Goal: Information Seeking & Learning: Compare options

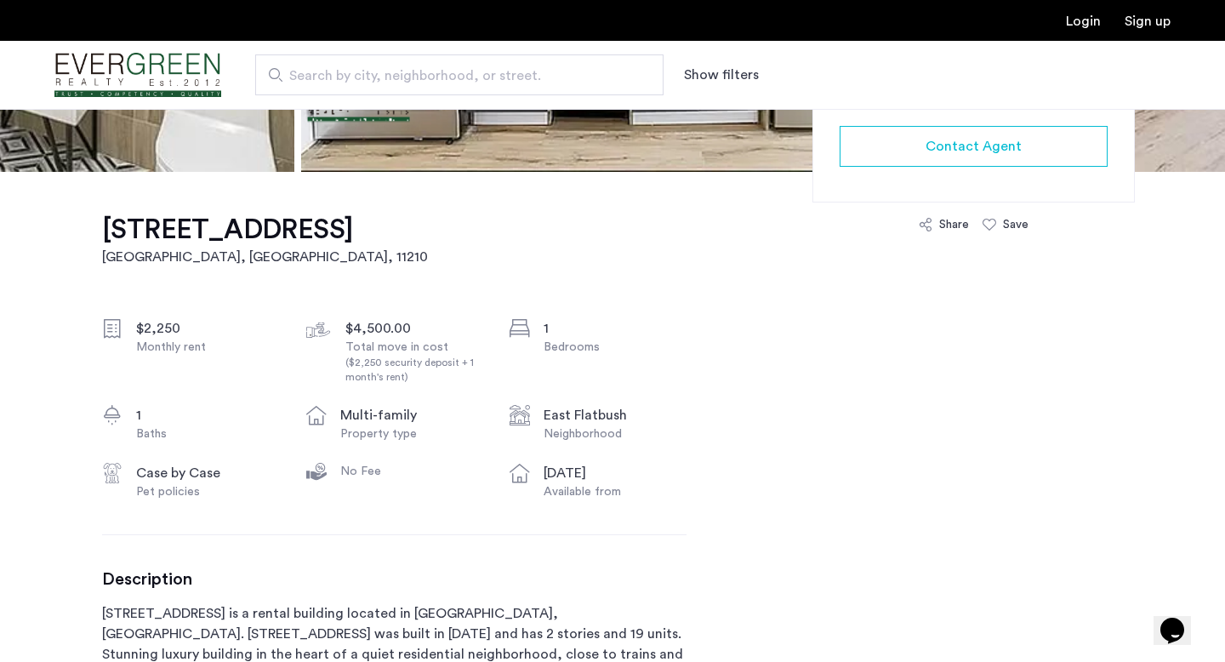
scroll to position [438, 0]
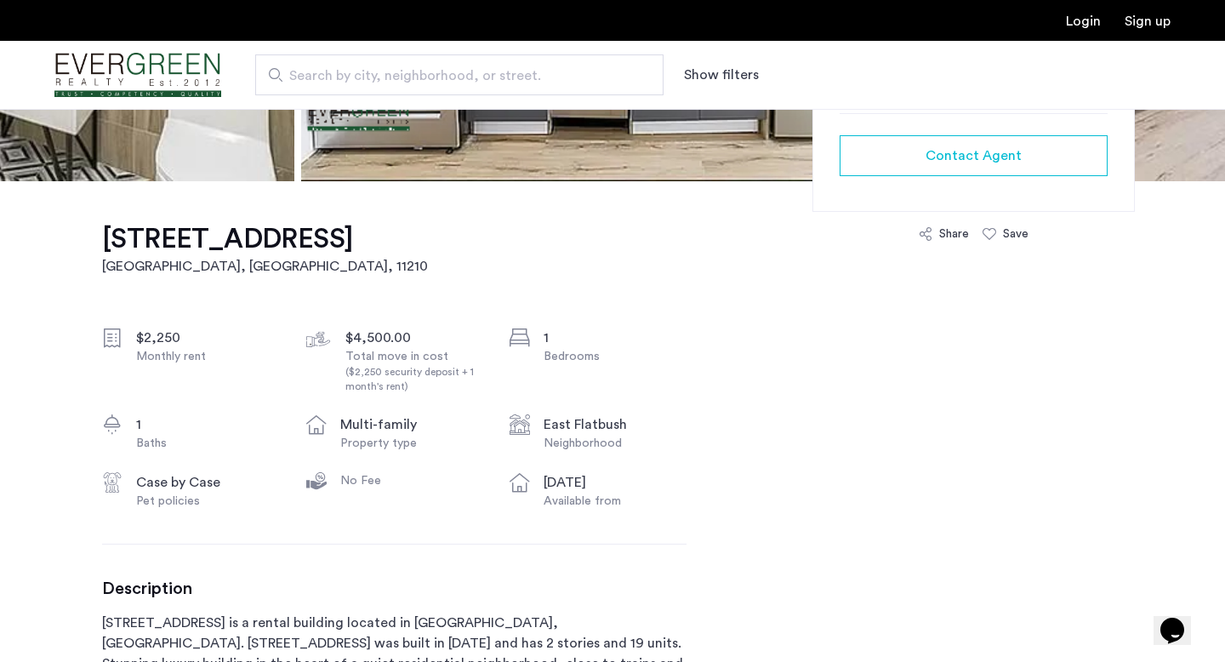
click at [295, 231] on h1 "3421 Glenwood Road, Unit 3B" at bounding box center [265, 239] width 326 height 34
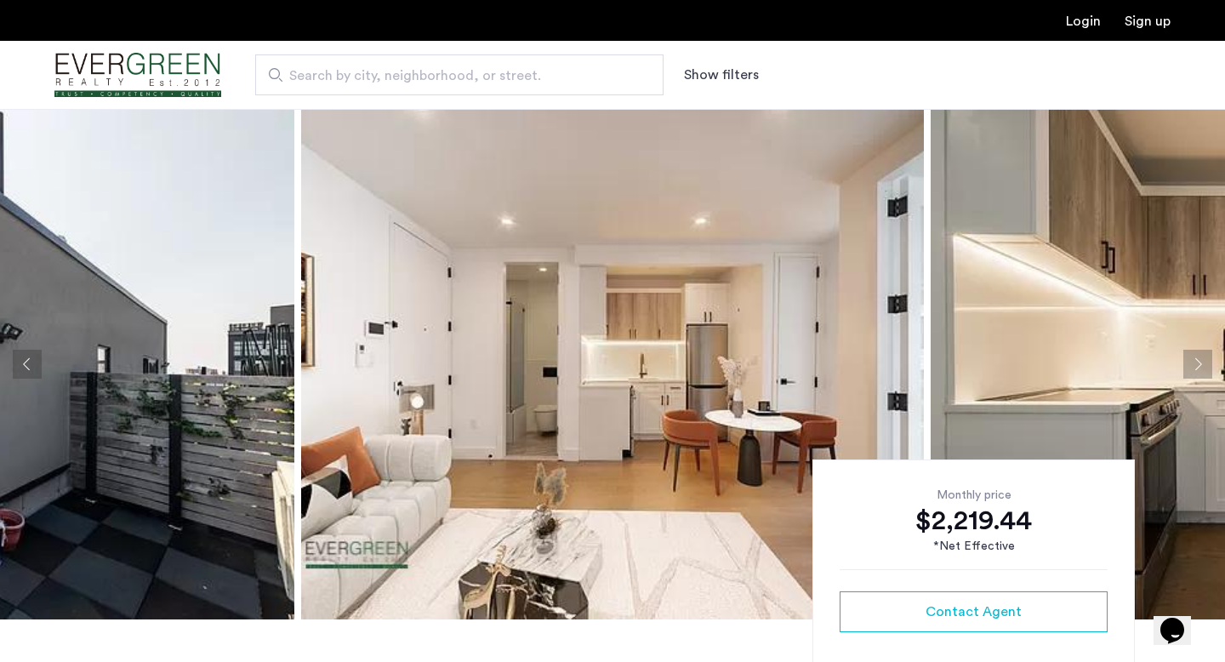
scroll to position [298, 0]
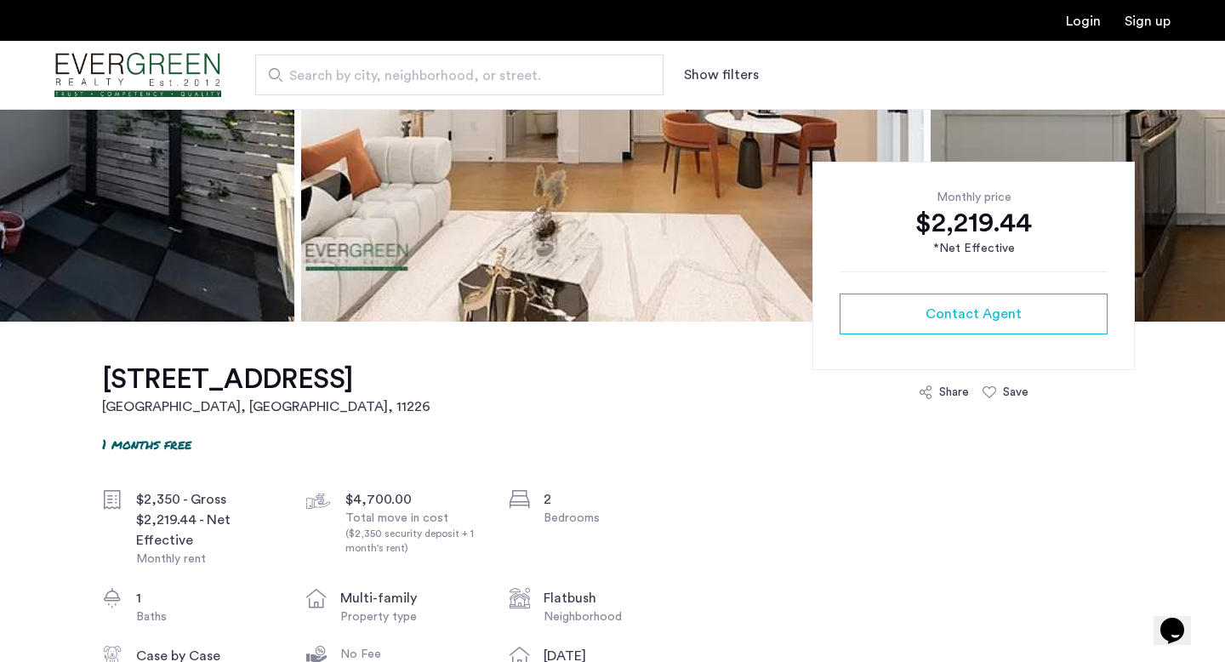
click at [393, 387] on h1 "282 East 32nd Street, Unit 4C" at bounding box center [266, 379] width 328 height 34
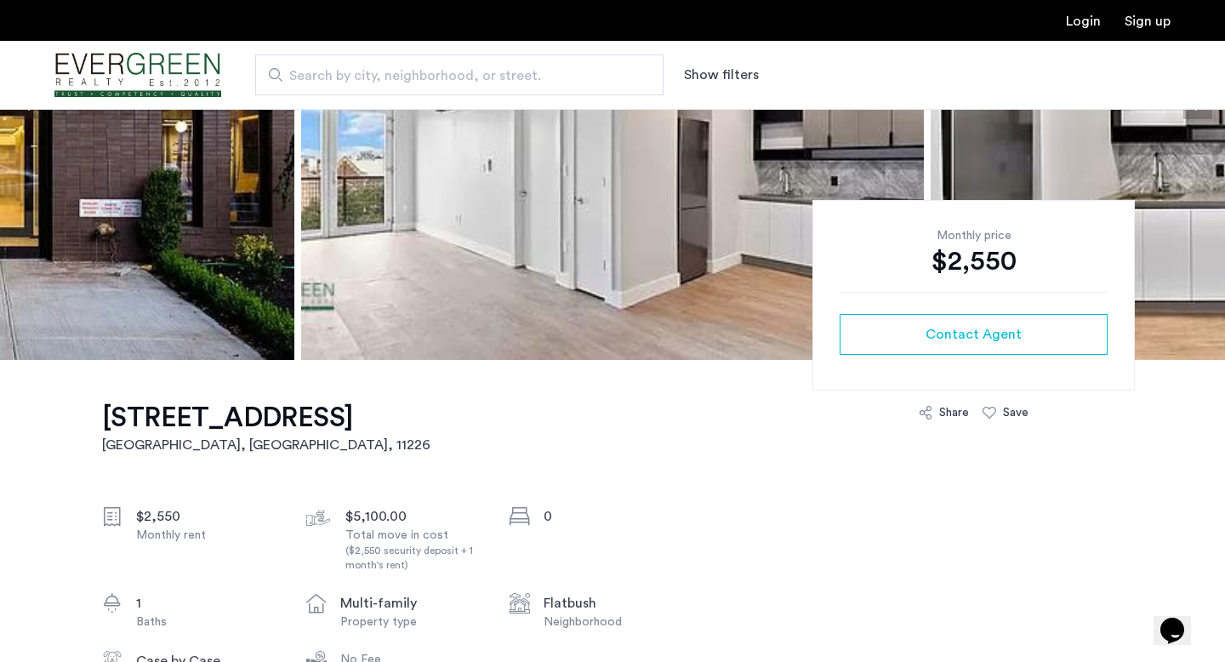
scroll to position [327, 0]
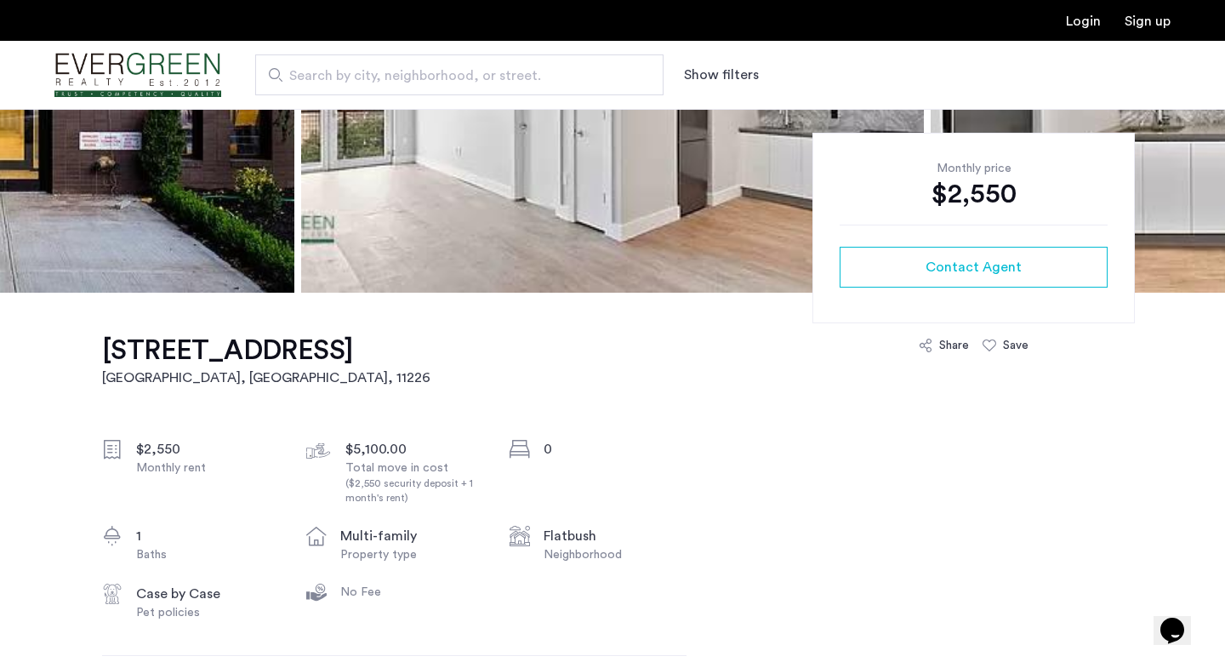
click at [393, 356] on h1 "[STREET_ADDRESS]" at bounding box center [266, 351] width 328 height 34
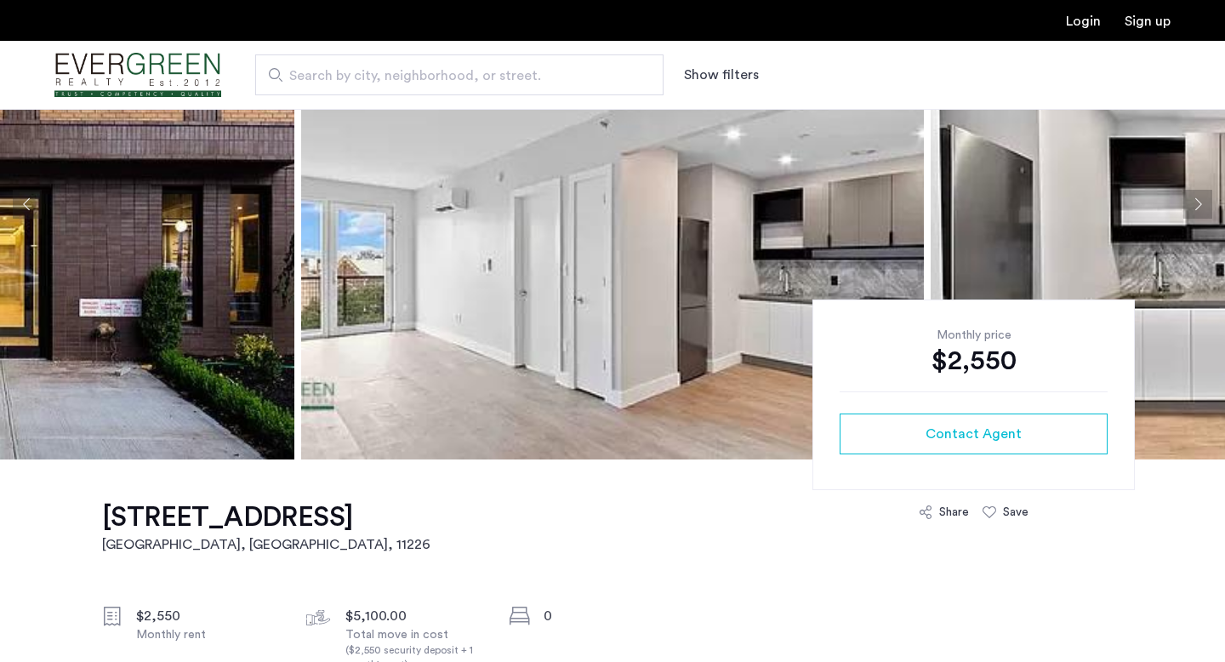
scroll to position [178, 0]
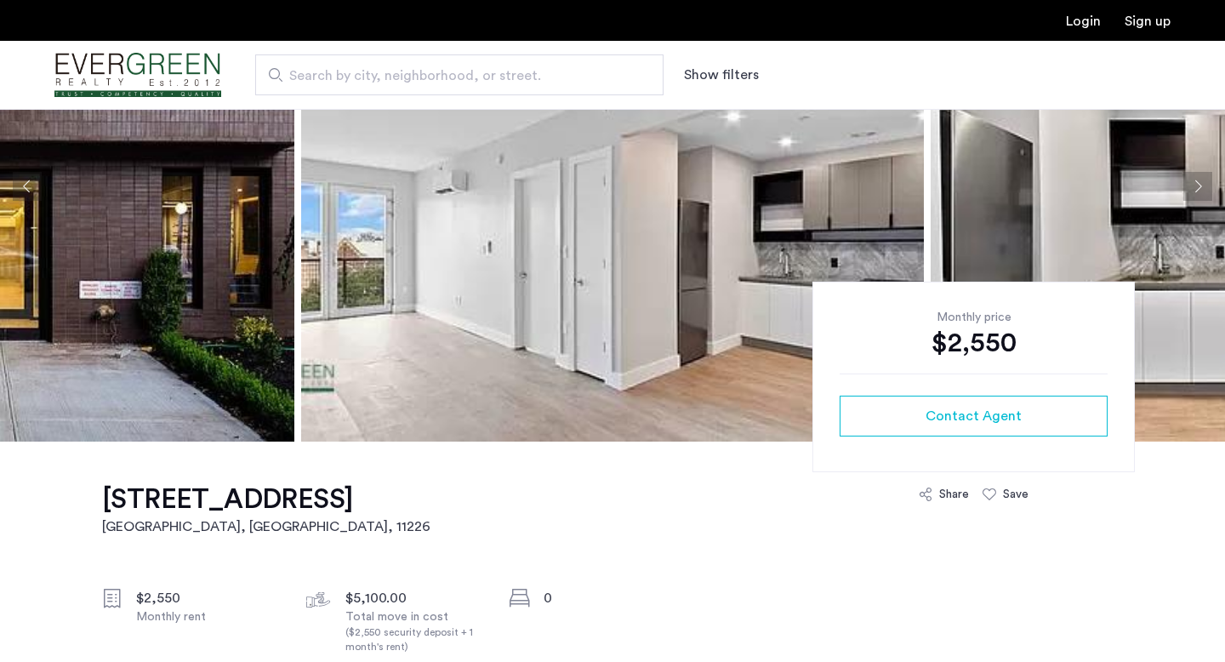
click at [308, 497] on h1 "290 Linden Boulevard, Flatbush, Brooklyn, NY, 11226, Unit 4E" at bounding box center [266, 499] width 328 height 34
click at [277, 507] on h1 "290 Linden Boulevard, Flatbush, Brooklyn, NY, 11226, Unit 4E" at bounding box center [266, 499] width 328 height 34
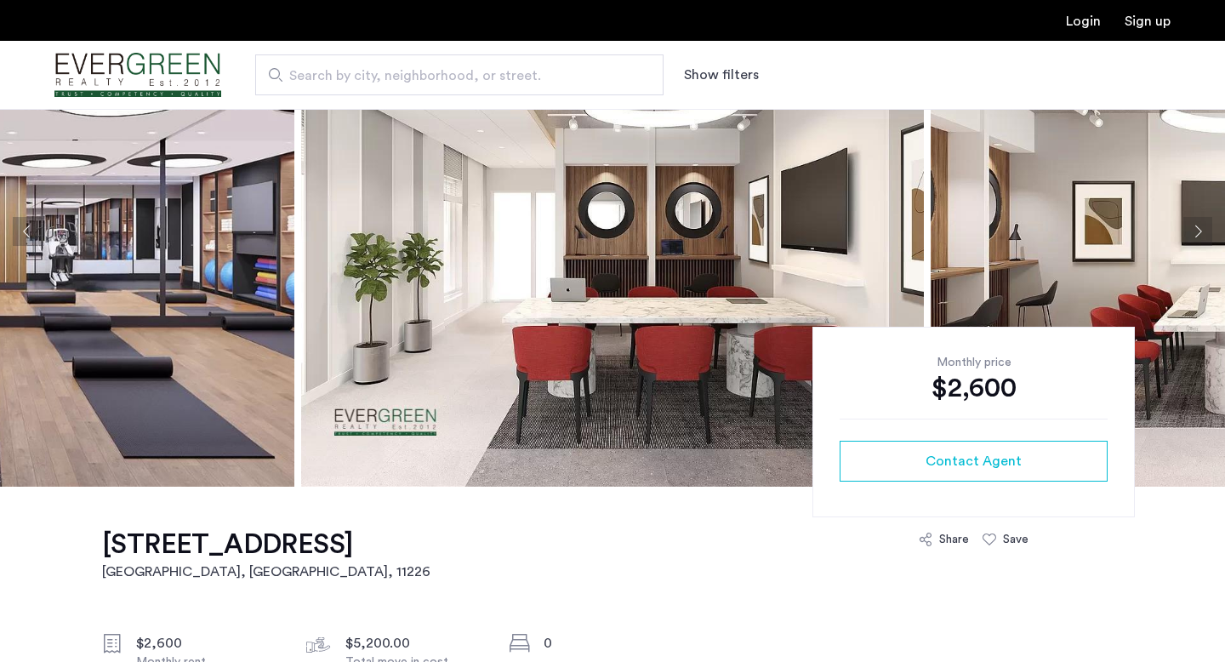
scroll to position [346, 0]
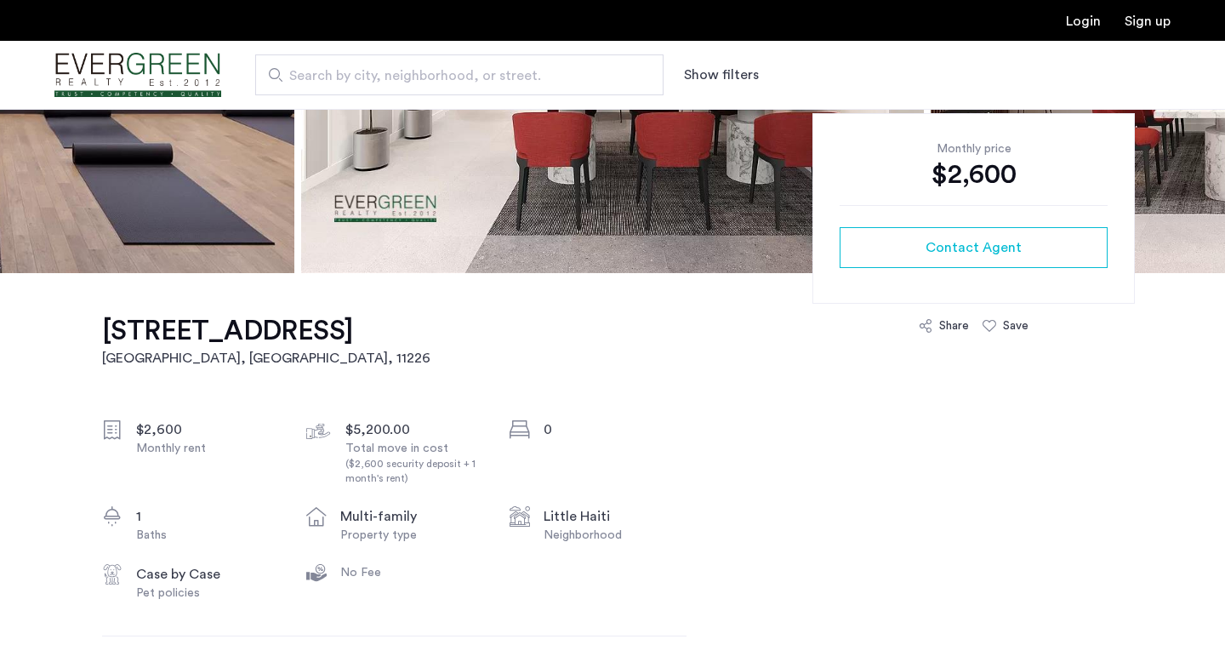
click at [254, 346] on h1 "219 Lenox Road, Little Haiti, Brooklyn, NY, 11226, Unit 6E" at bounding box center [266, 331] width 328 height 34
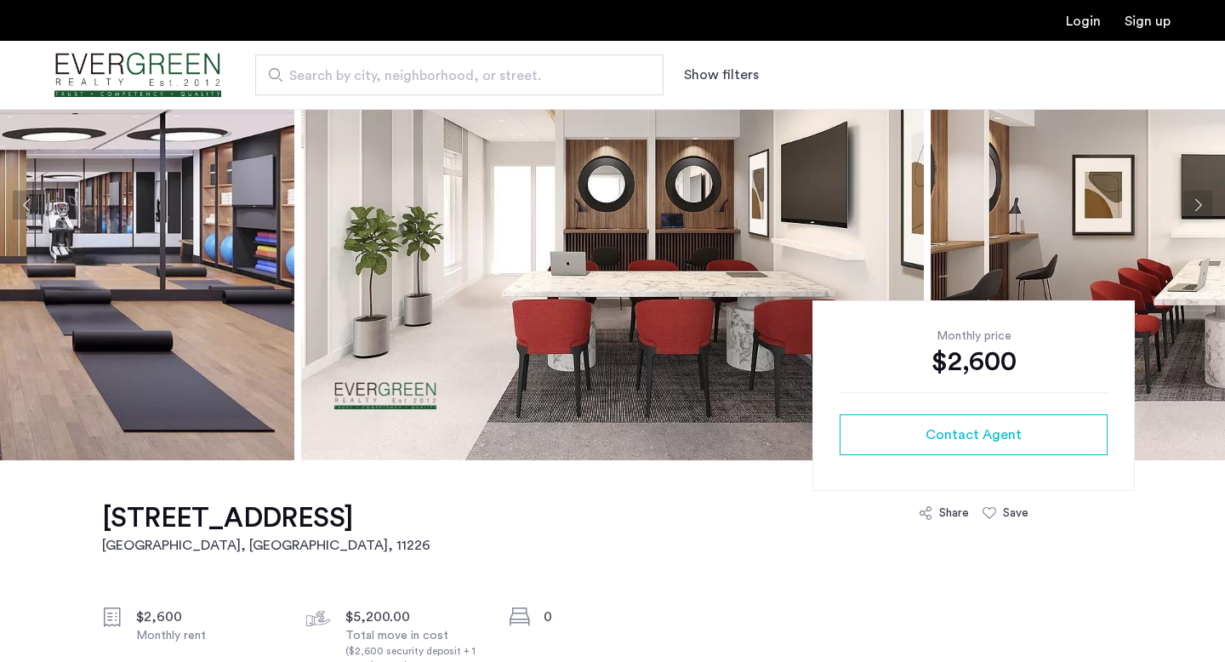
scroll to position [0, 0]
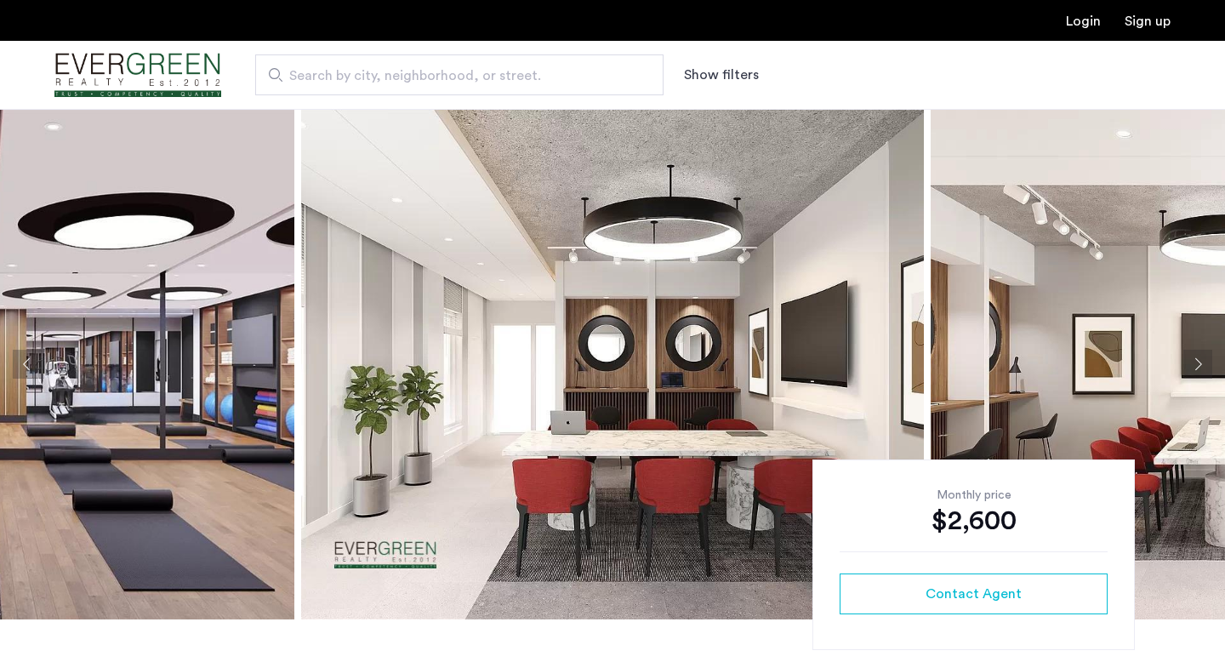
click at [1196, 361] on button "Next apartment" at bounding box center [1198, 364] width 29 height 29
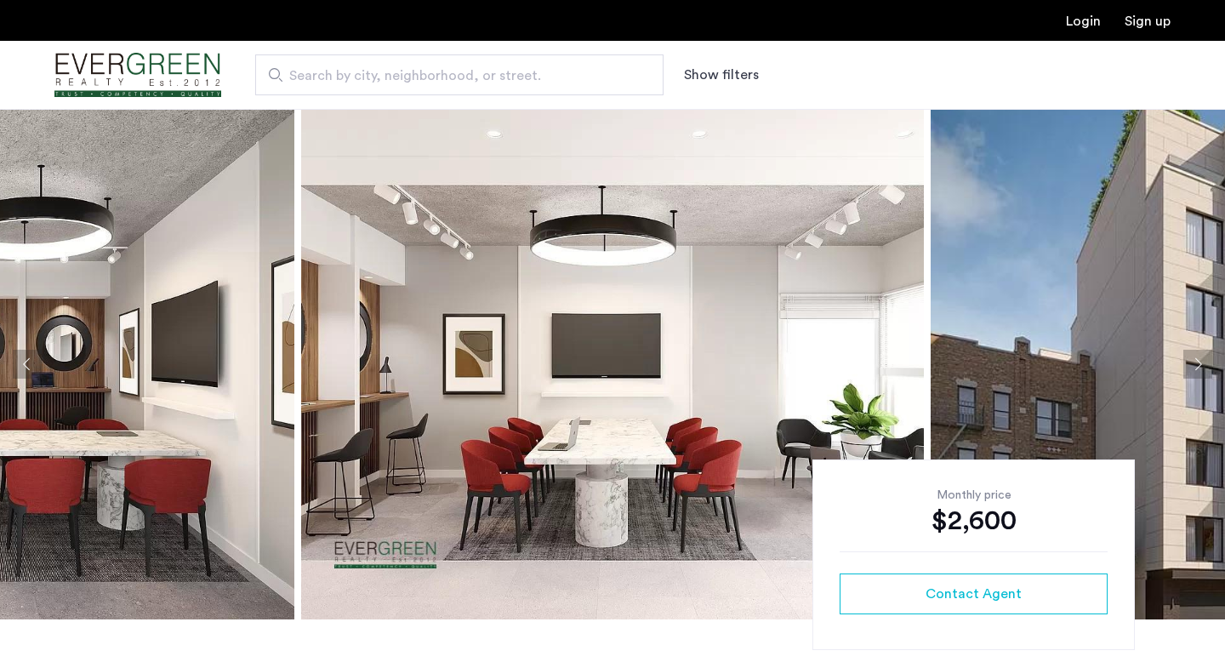
click at [1196, 361] on button "Next apartment" at bounding box center [1198, 364] width 29 height 29
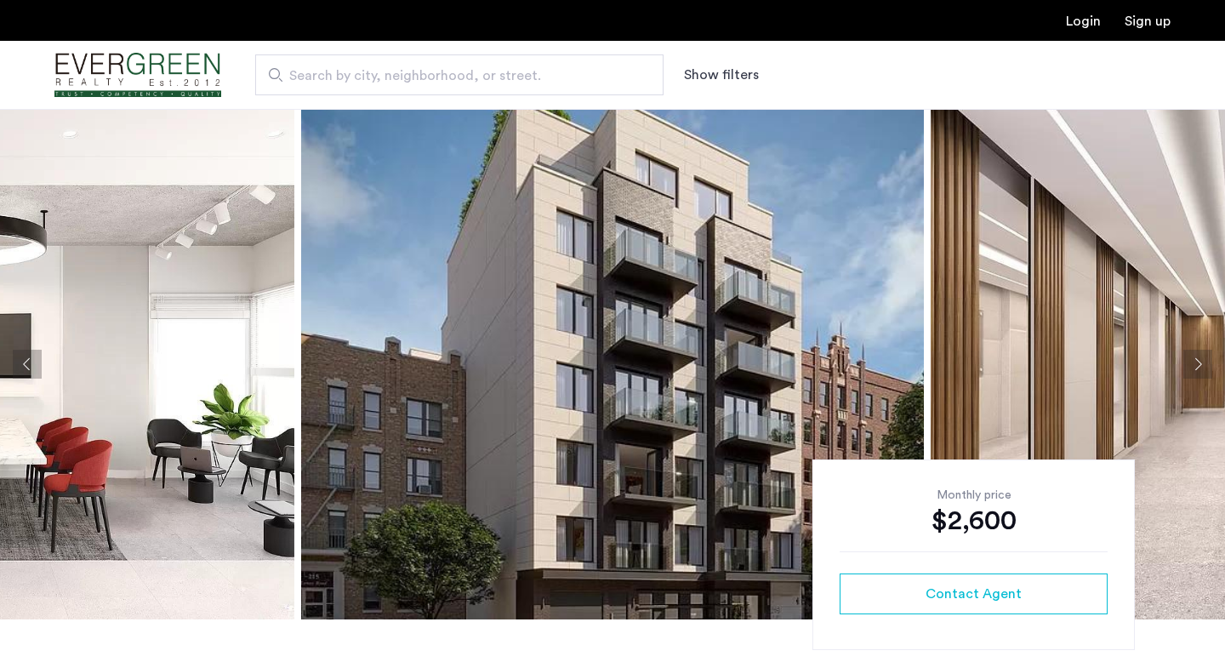
click at [1196, 361] on button "Next apartment" at bounding box center [1198, 364] width 29 height 29
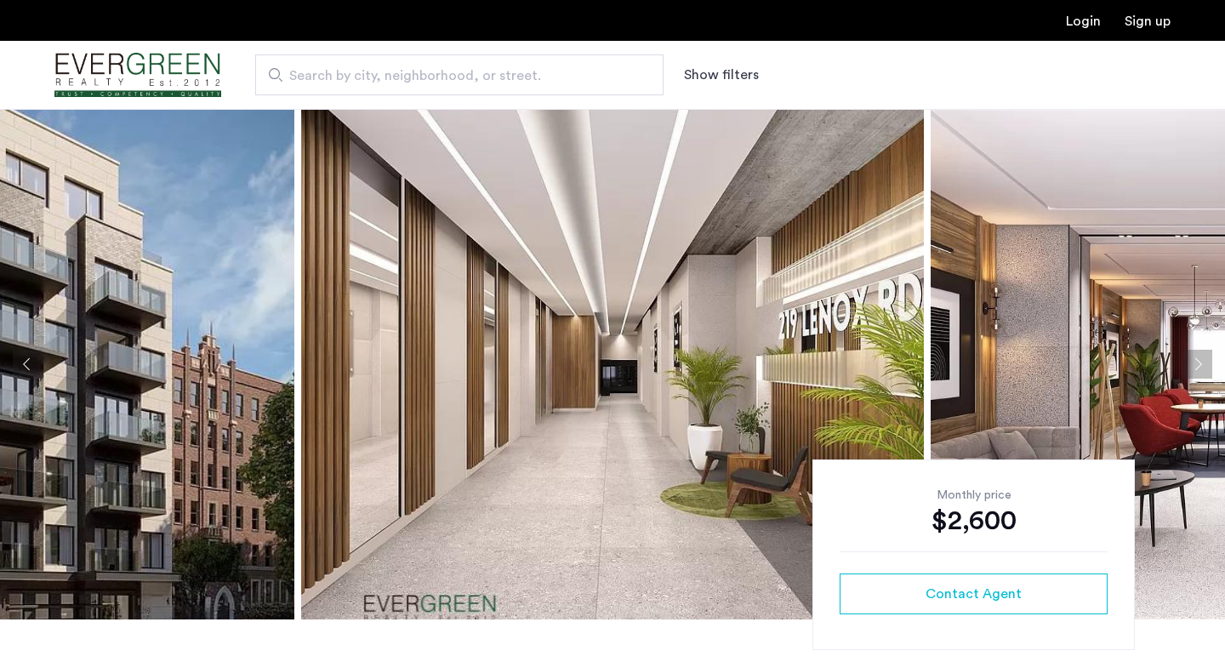
click at [1195, 360] on button "Next apartment" at bounding box center [1198, 364] width 29 height 29
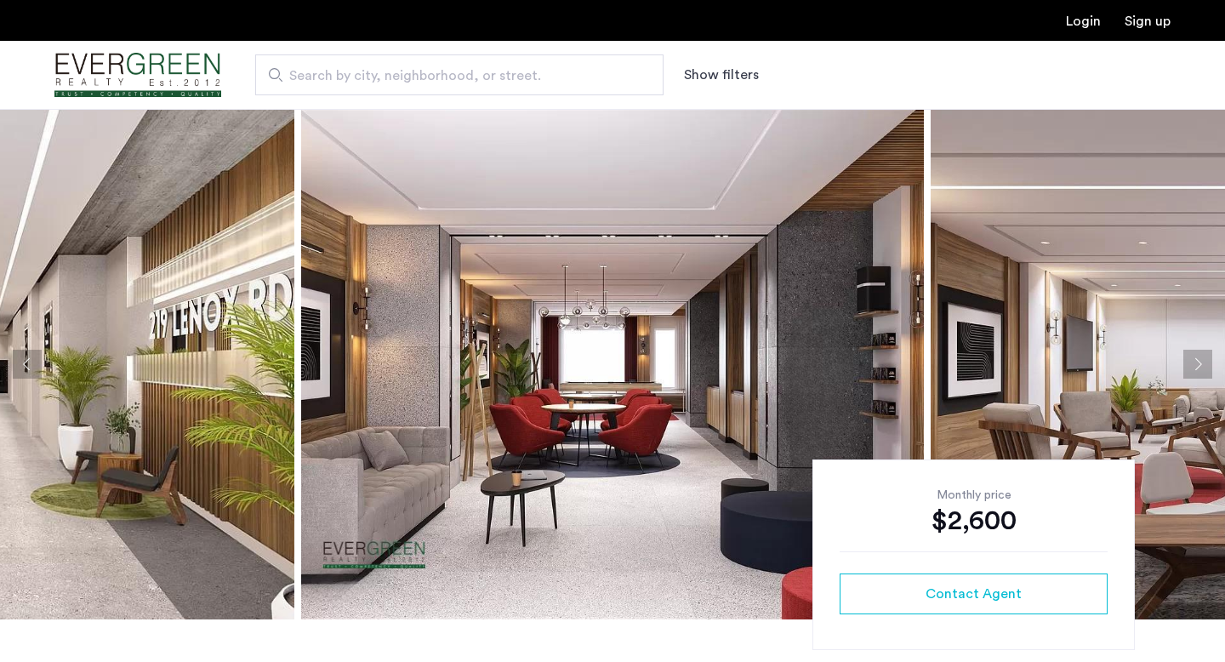
click at [1195, 360] on button "Next apartment" at bounding box center [1198, 364] width 29 height 29
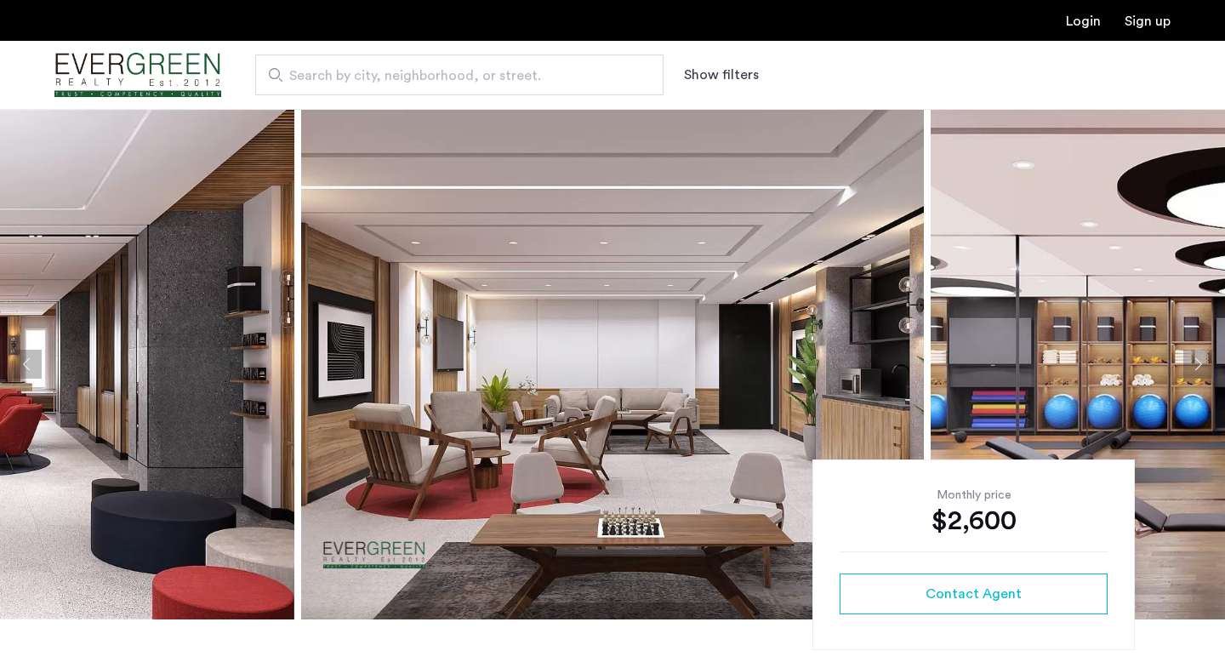
click at [1195, 360] on button "Next apartment" at bounding box center [1198, 364] width 29 height 29
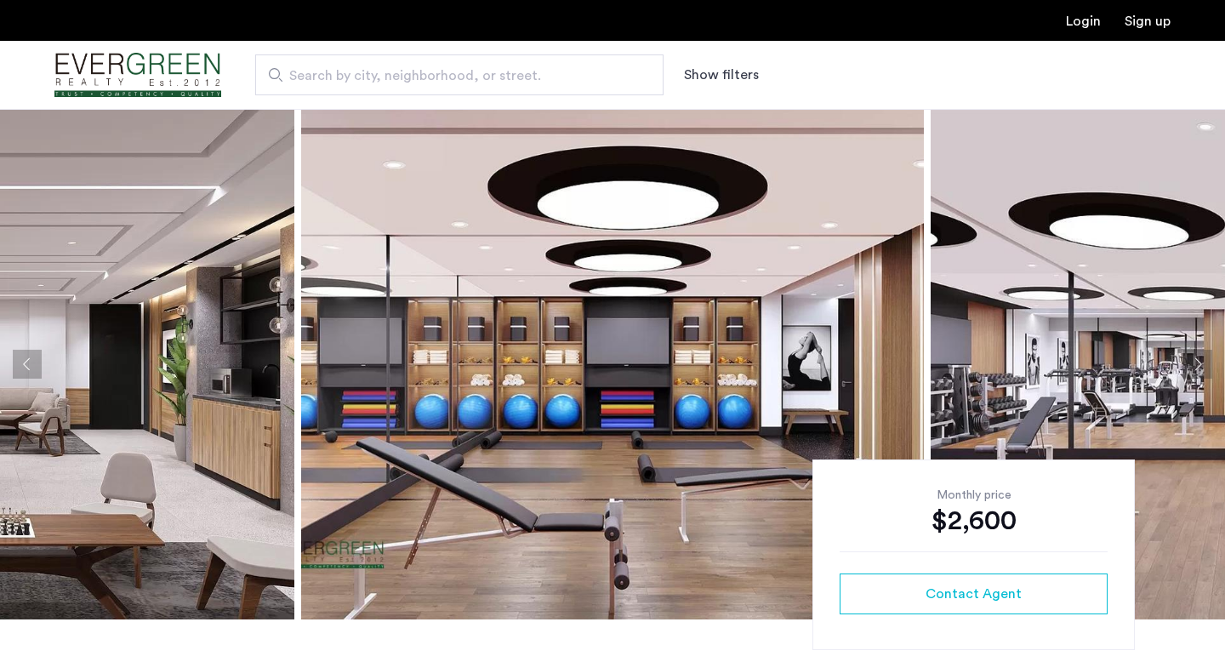
click at [1195, 360] on button "Next apartment" at bounding box center [1198, 364] width 29 height 29
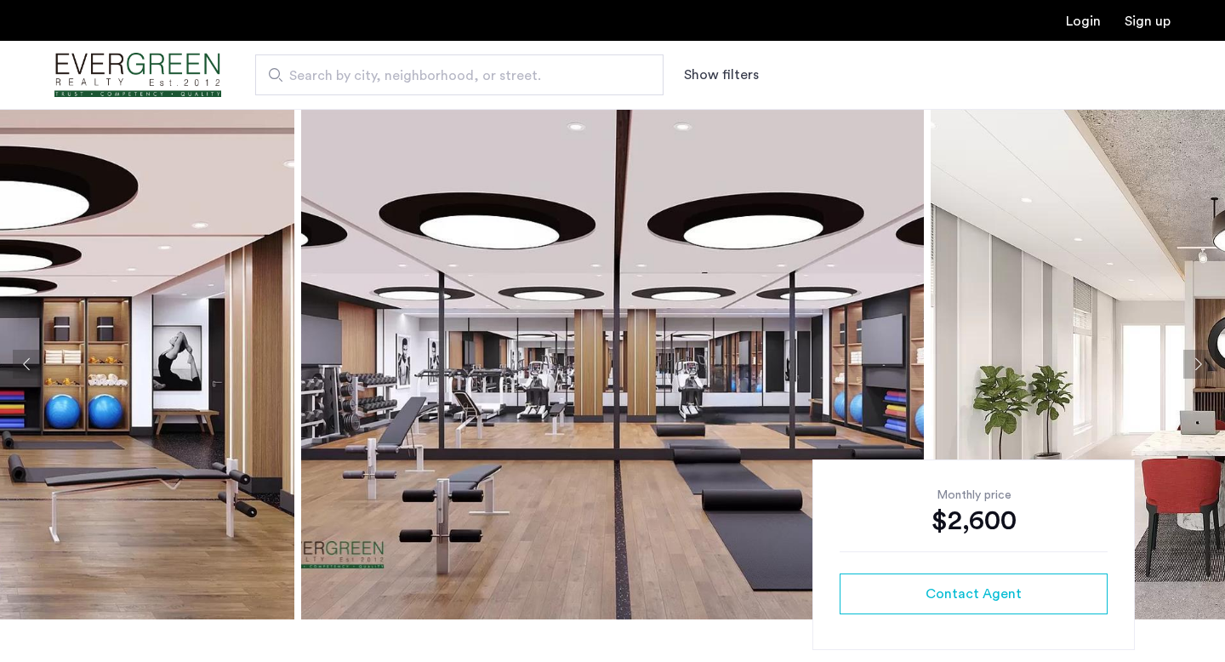
click at [1194, 360] on button "Next apartment" at bounding box center [1198, 364] width 29 height 29
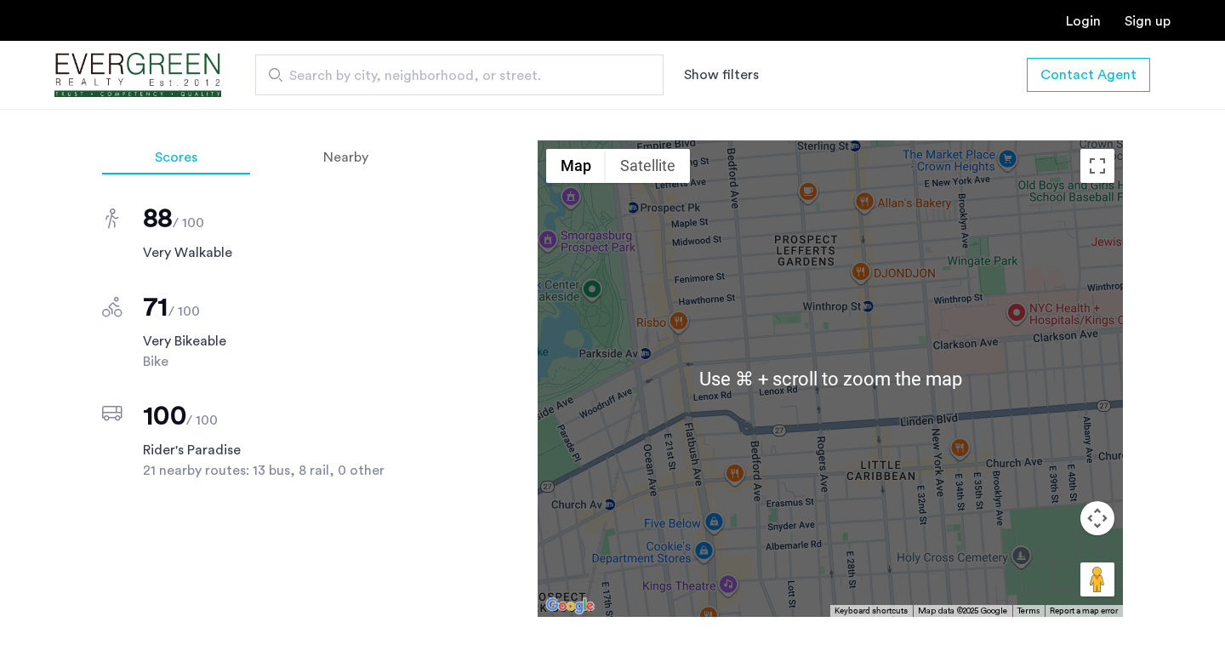
scroll to position [1710, 0]
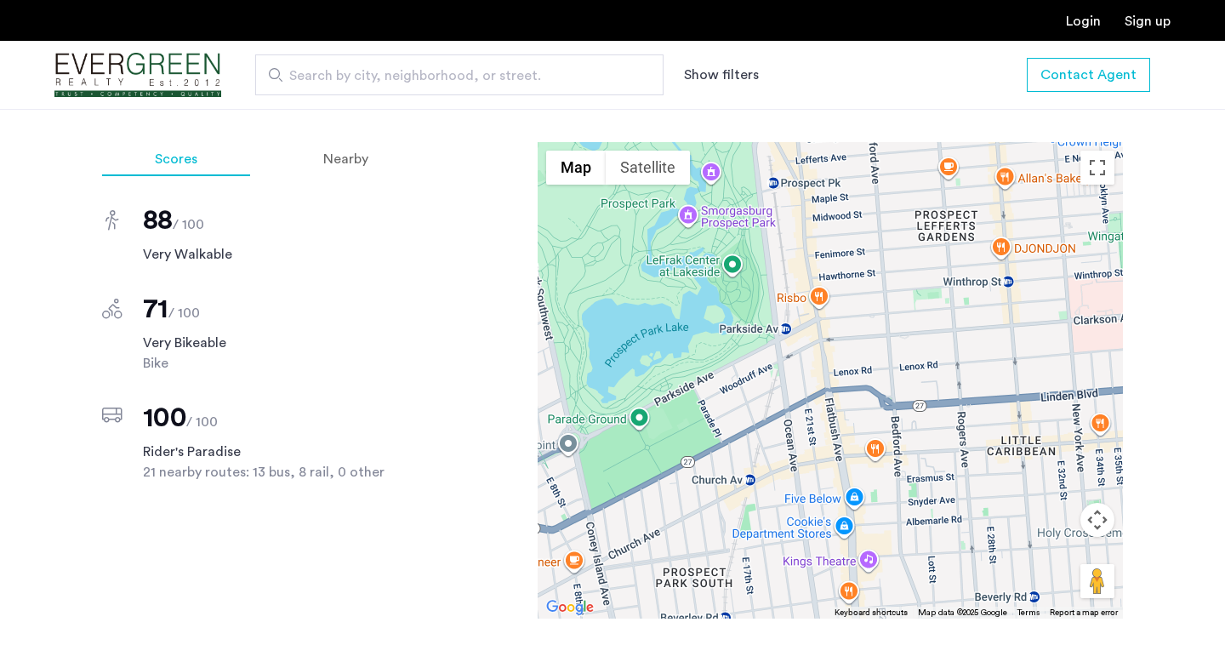
drag, startPoint x: 768, startPoint y: 437, endPoint x: 929, endPoint y: 396, distance: 166.1
click at [929, 397] on div at bounding box center [830, 380] width 585 height 477
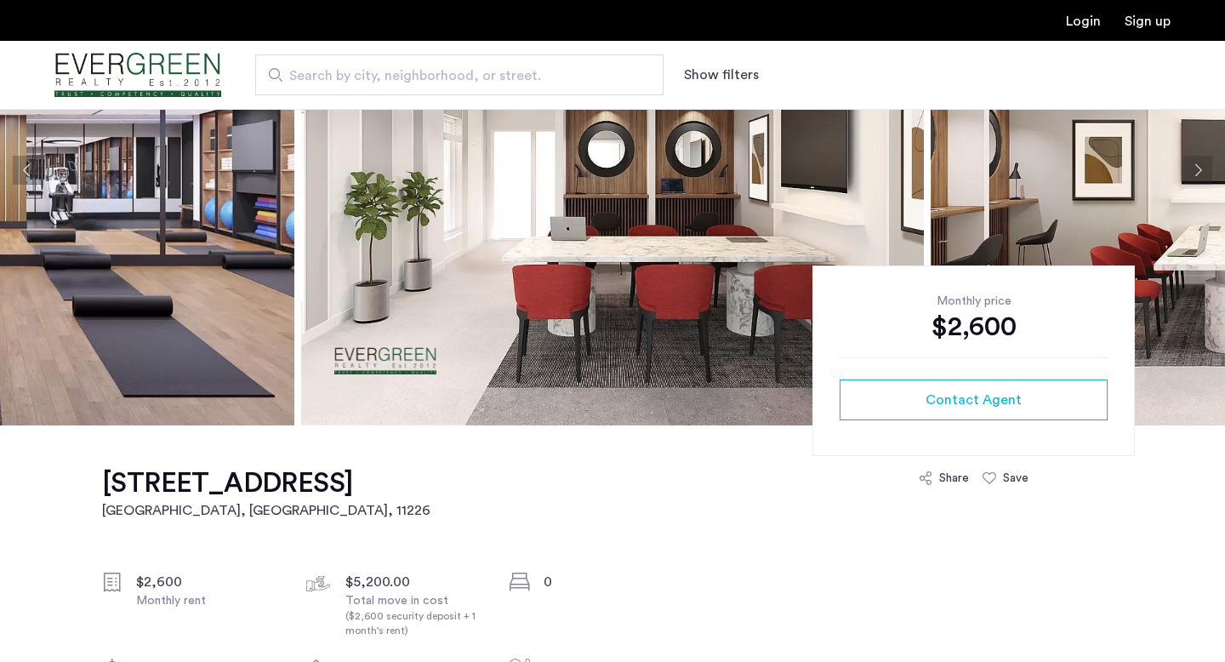
scroll to position [303, 0]
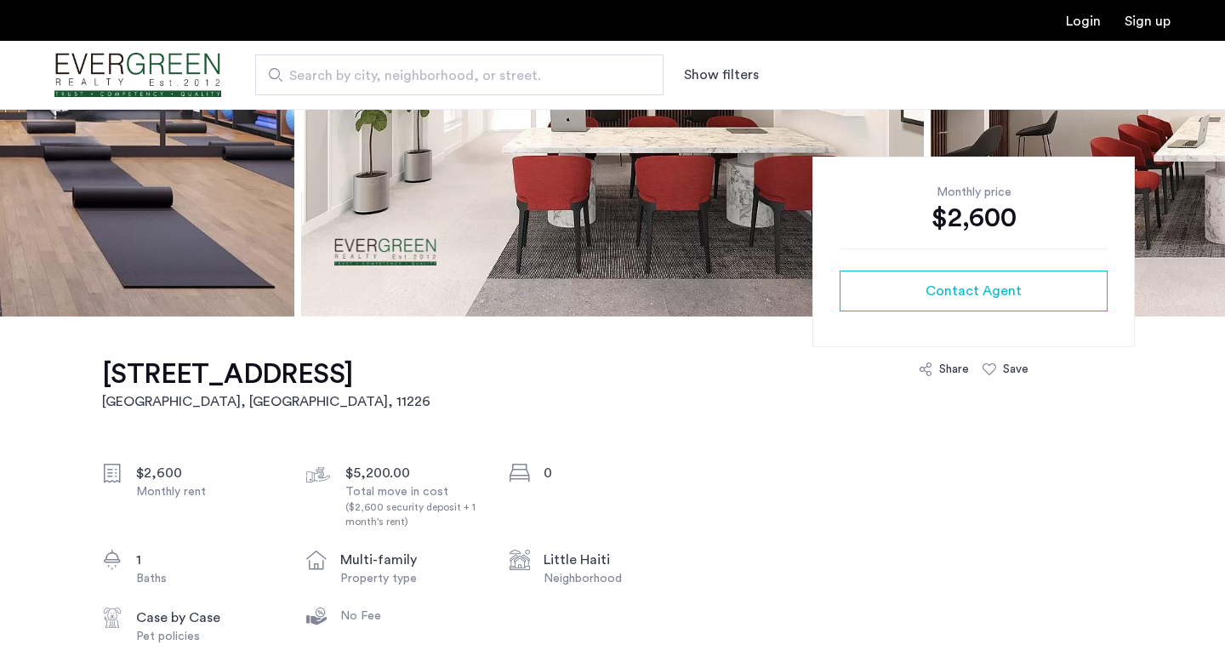
click at [346, 373] on h1 "219 Lenox Road, Little Haiti, Brooklyn, NY, 11226, Unit 6E" at bounding box center [266, 374] width 328 height 34
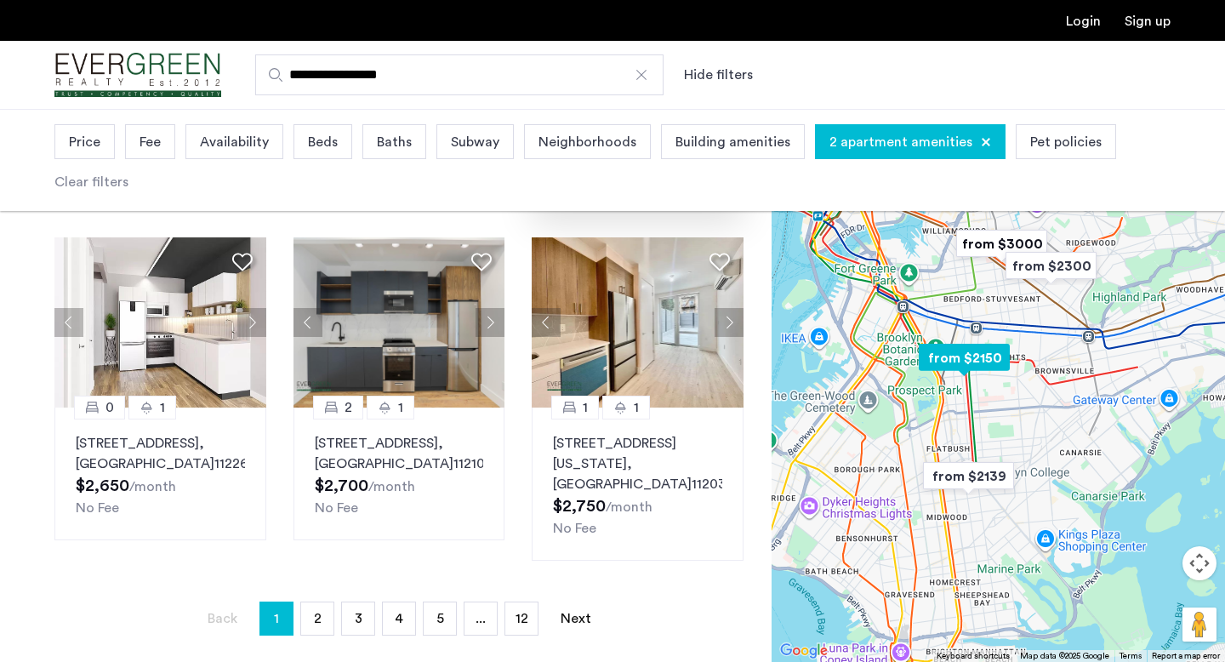
scroll to position [1123, 0]
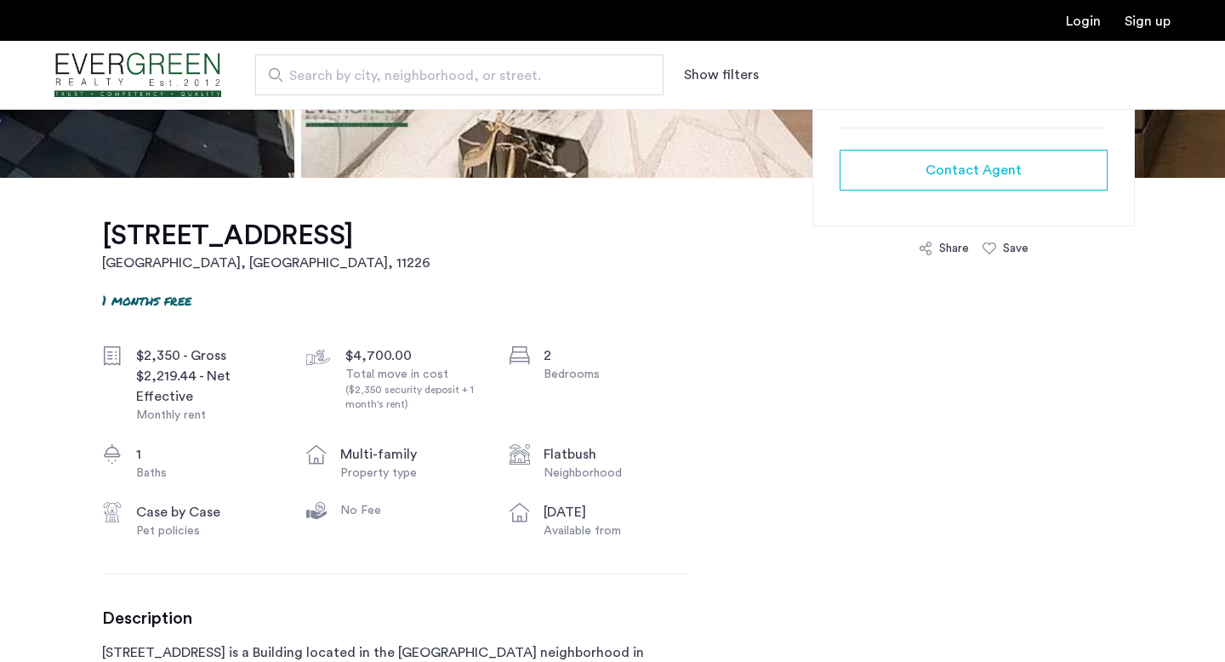
scroll to position [440, 0]
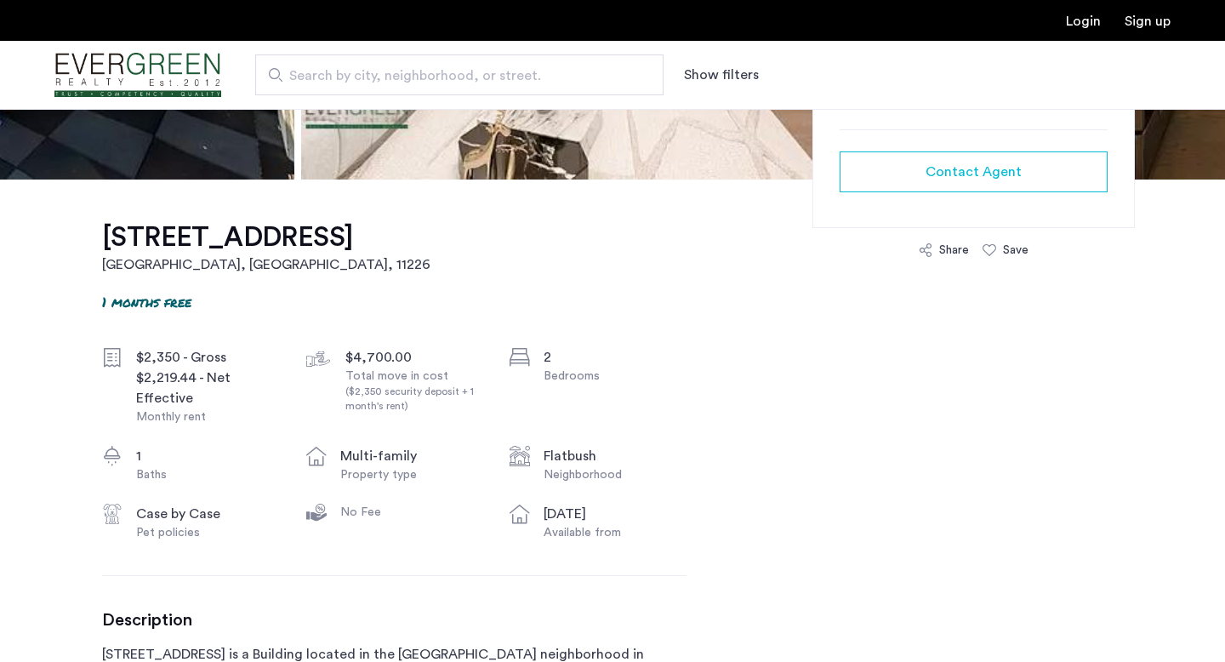
click at [279, 243] on h1 "[STREET_ADDRESS]" at bounding box center [266, 237] width 328 height 34
click at [314, 237] on h1 "[STREET_ADDRESS]" at bounding box center [266, 237] width 328 height 34
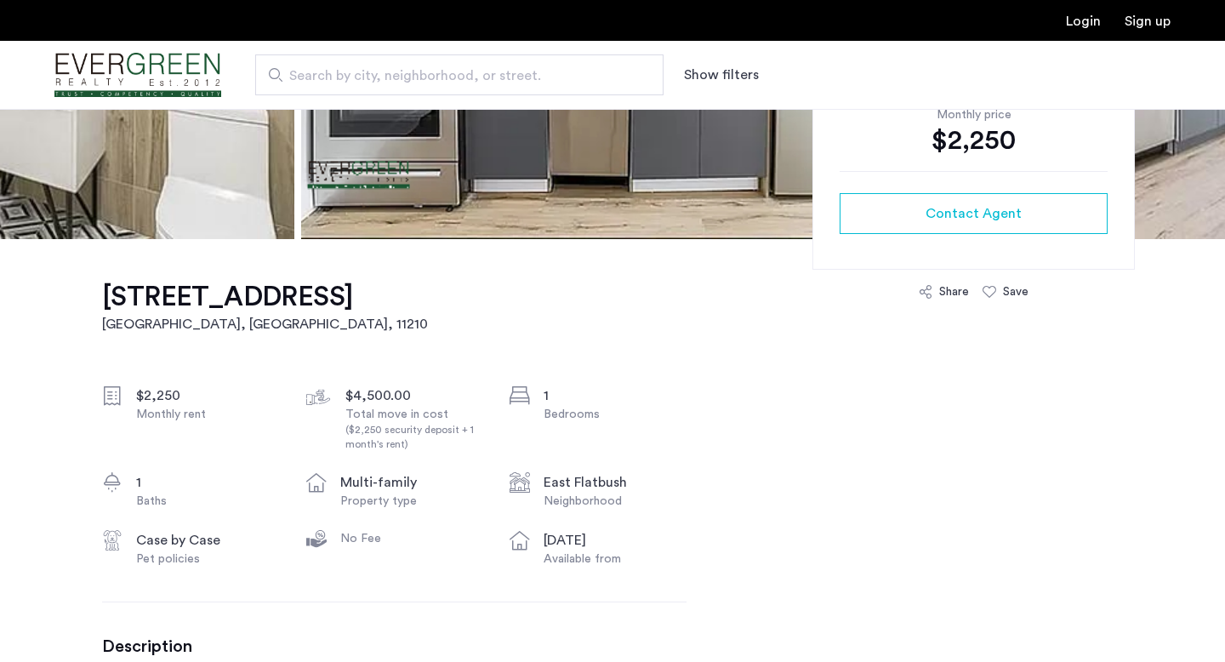
scroll to position [380, 0]
click at [314, 288] on h1 "3421 Glenwood Road, Unit 3B" at bounding box center [265, 297] width 326 height 34
click at [181, 311] on h1 "3421 Glenwood Road, Unit 3B" at bounding box center [265, 297] width 326 height 34
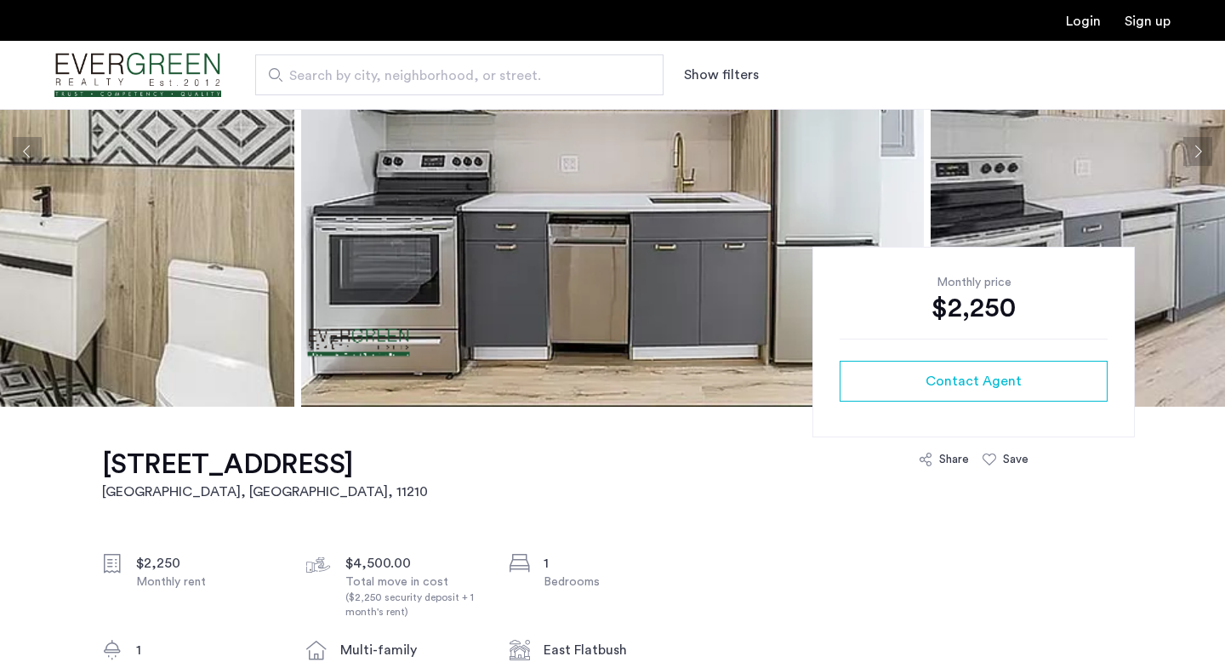
scroll to position [530, 0]
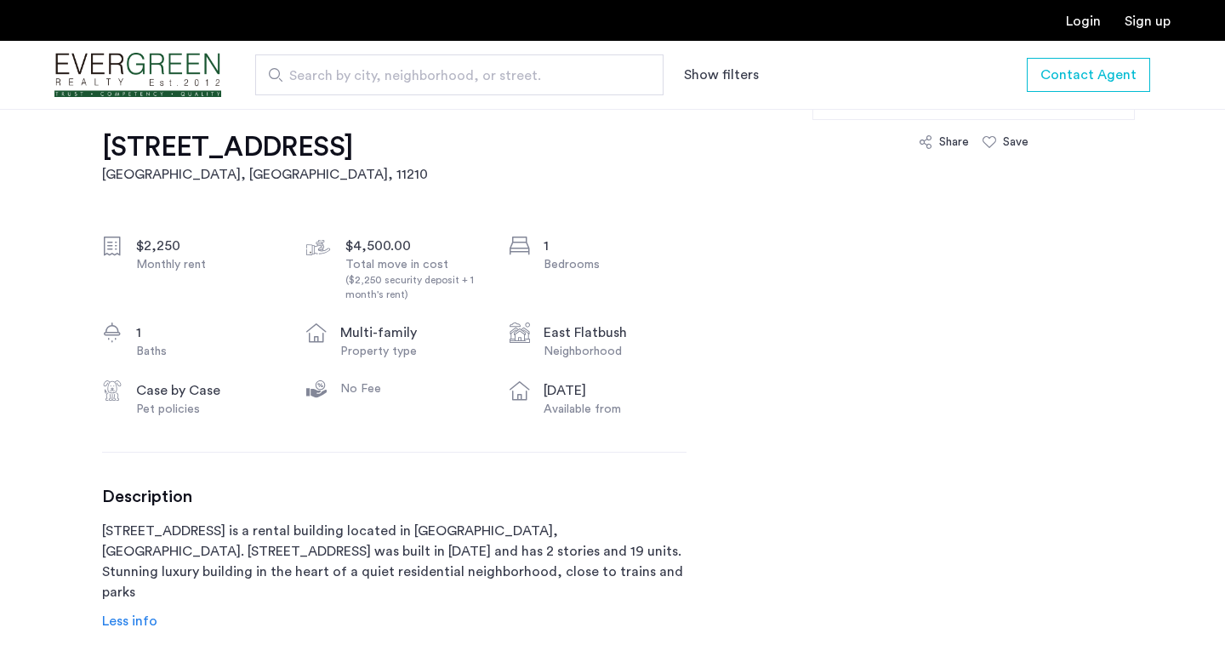
click at [282, 157] on h1 "3421 Glenwood Road, Unit 3B" at bounding box center [265, 147] width 326 height 34
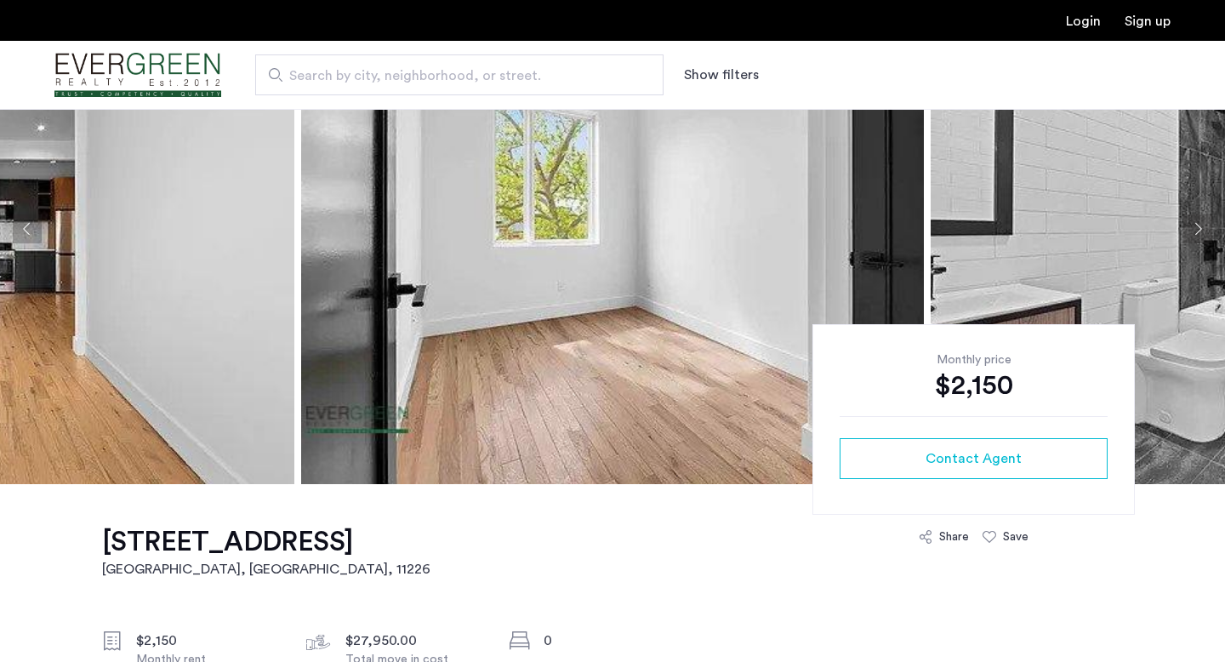
scroll to position [190, 0]
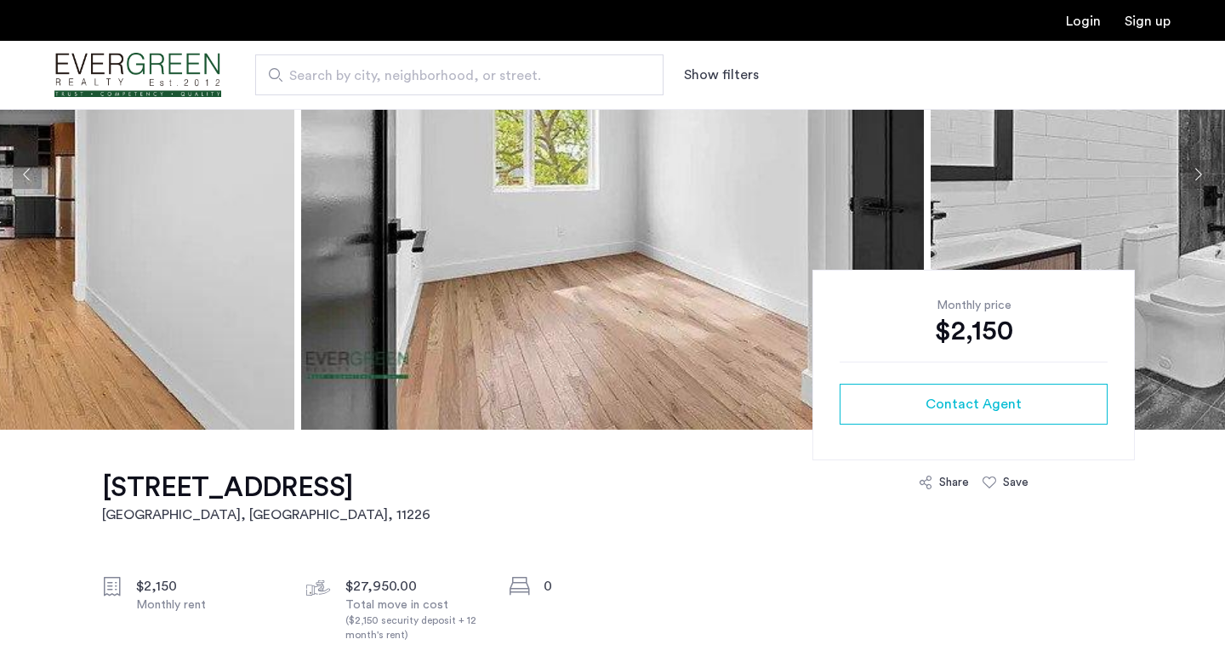
click at [277, 489] on h1 "[STREET_ADDRESS]" at bounding box center [266, 488] width 328 height 34
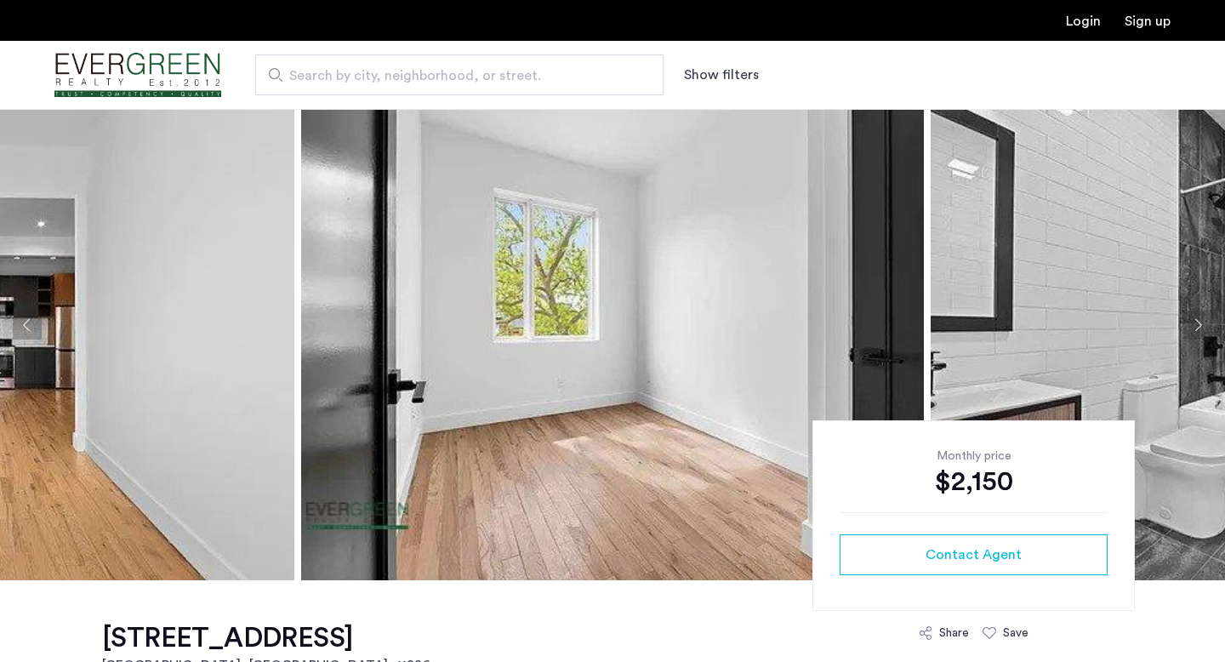
scroll to position [0, 0]
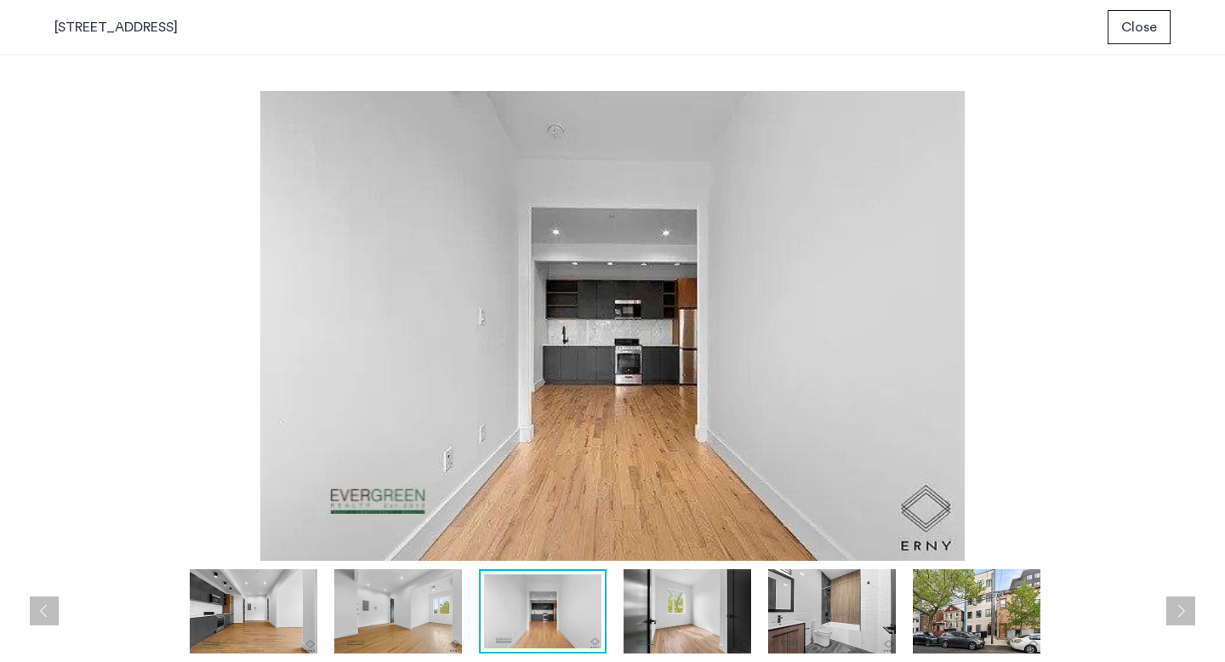
click at [26, 367] on div "prev next prev next" at bounding box center [612, 358] width 1225 height 607
click at [990, 629] on img at bounding box center [977, 611] width 128 height 84
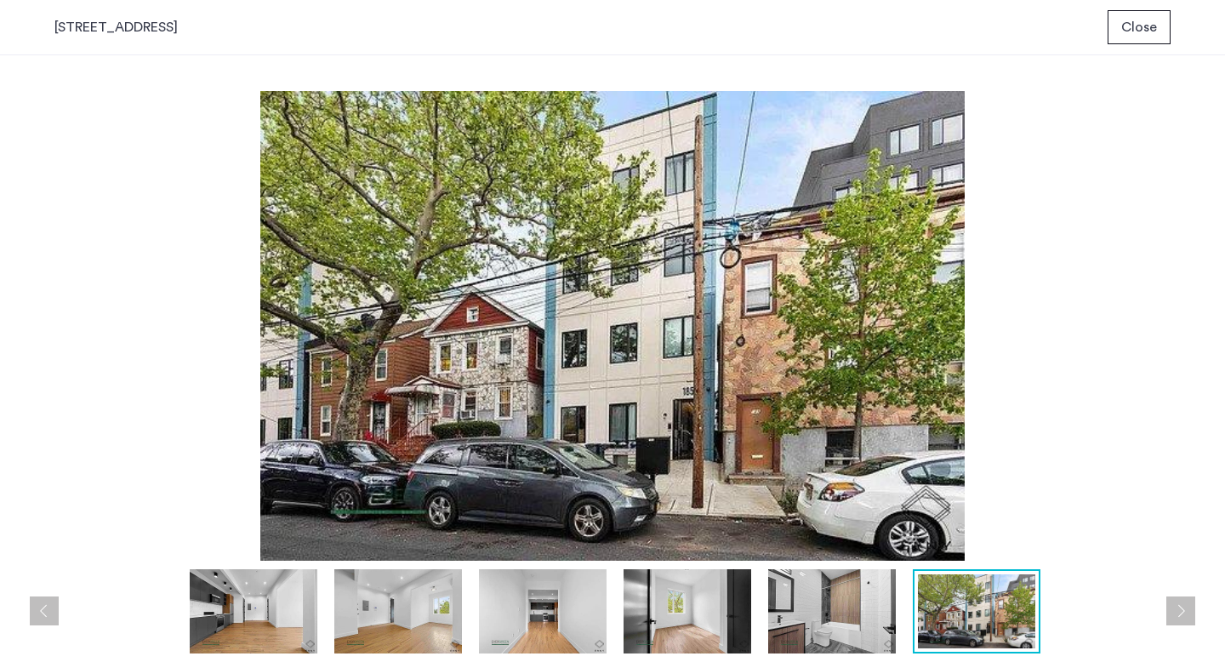
click at [1171, 34] on div "[STREET_ADDRESS] Close" at bounding box center [612, 27] width 1225 height 55
click at [1148, 32] on span "Close" at bounding box center [1140, 27] width 36 height 20
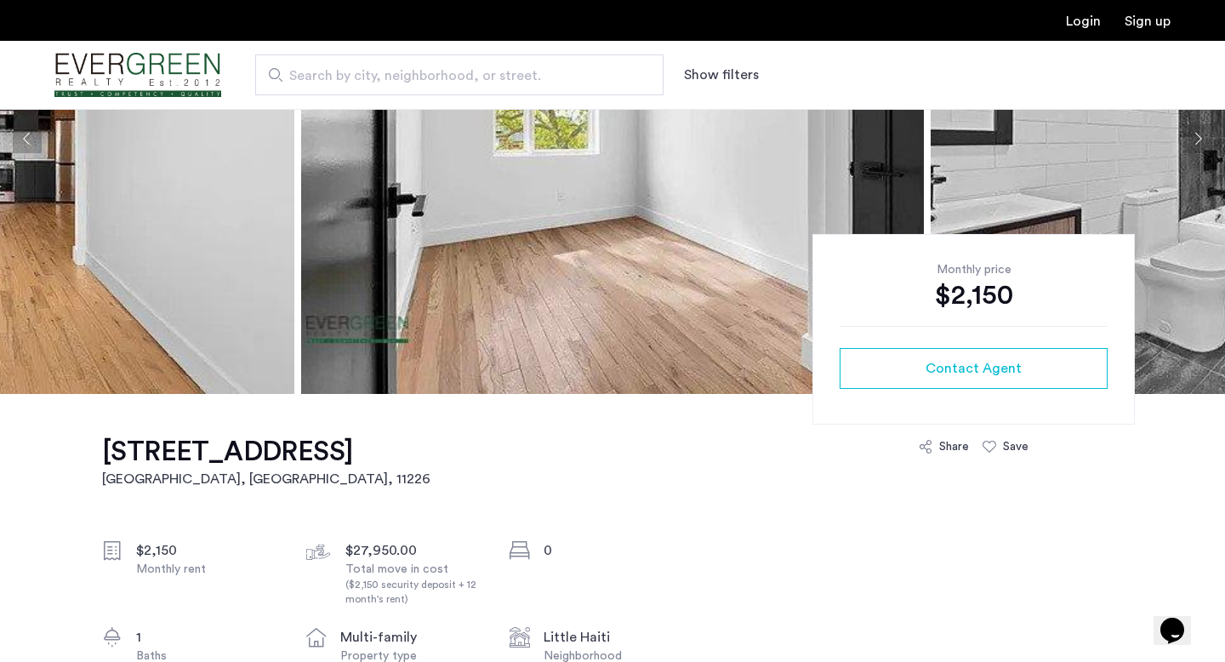
scroll to position [334, 0]
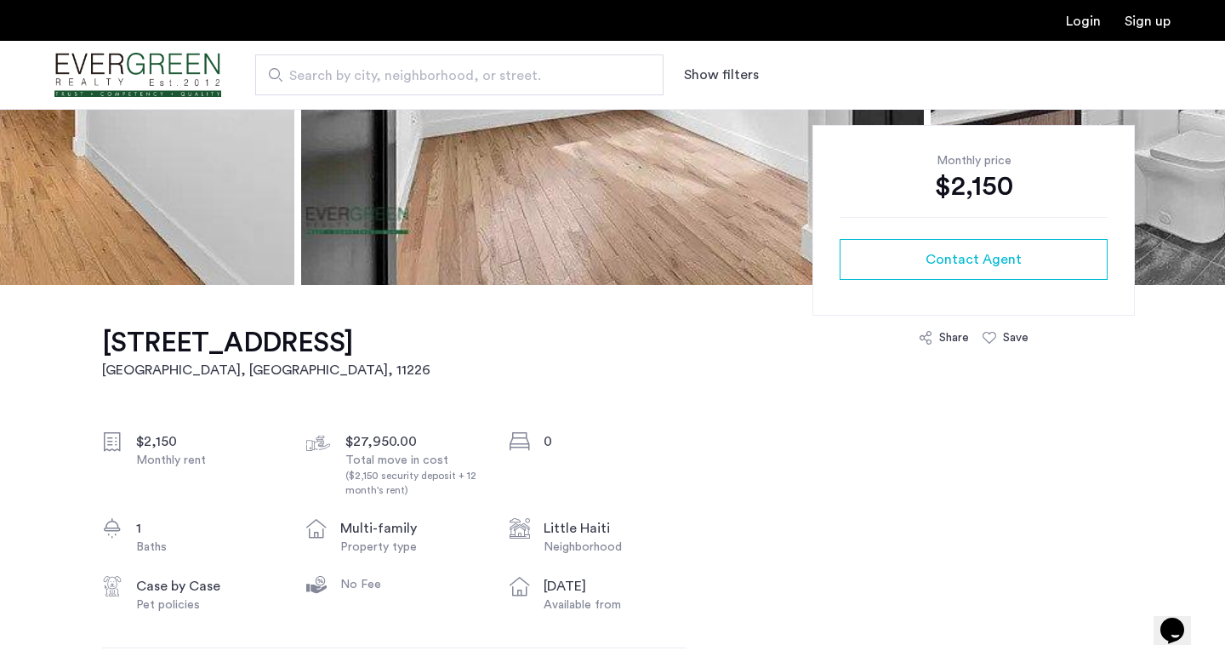
click at [318, 343] on h1 "[STREET_ADDRESS]" at bounding box center [266, 343] width 328 height 34
